Goal: Transaction & Acquisition: Purchase product/service

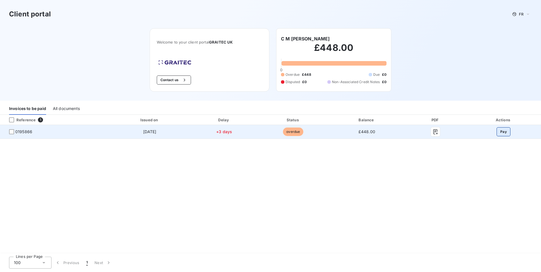
click at [504, 133] on button "Pay" at bounding box center [504, 131] width 14 height 9
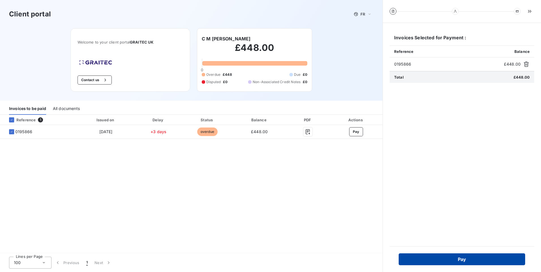
click at [468, 260] on button "Pay" at bounding box center [462, 260] width 126 height 12
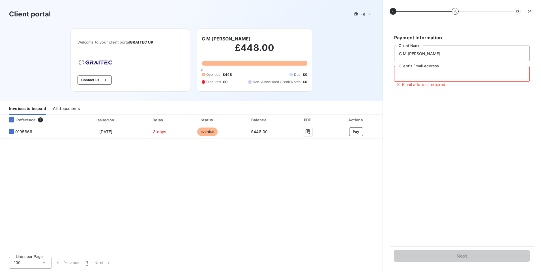
click at [404, 75] on input "Client's Email Address" at bounding box center [462, 74] width 136 height 16
type input "accounts@thejoineryworks.co.uk"
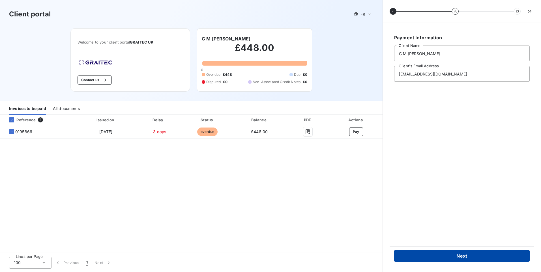
click at [465, 257] on button "Next" at bounding box center [462, 256] width 136 height 12
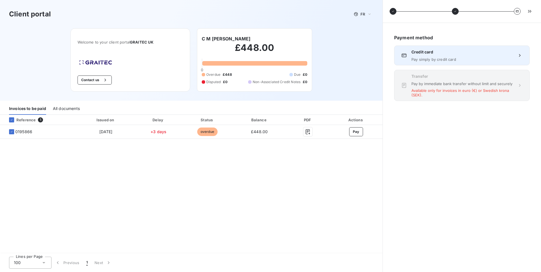
click at [405, 53] on icon at bounding box center [404, 56] width 6 height 6
